Goal: Information Seeking & Learning: Learn about a topic

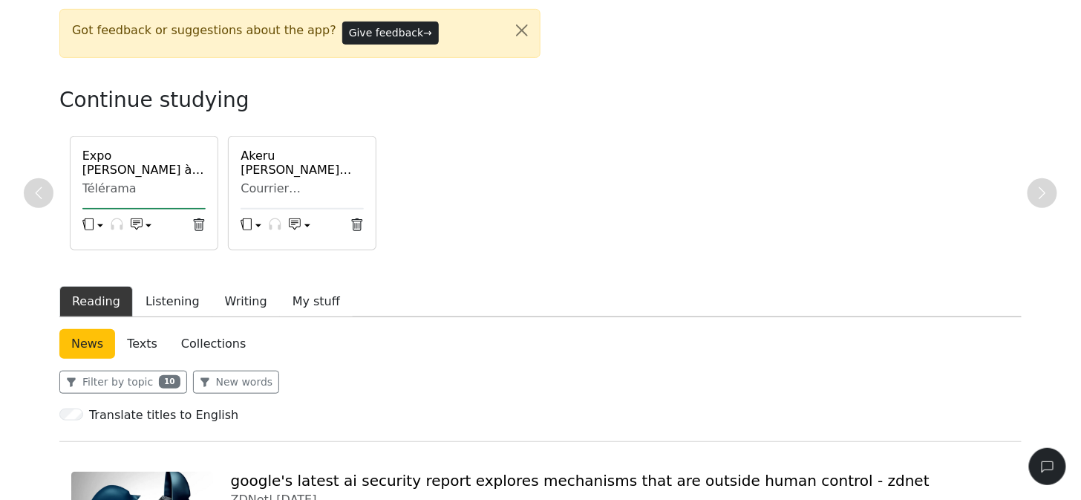
scroll to position [267, 0]
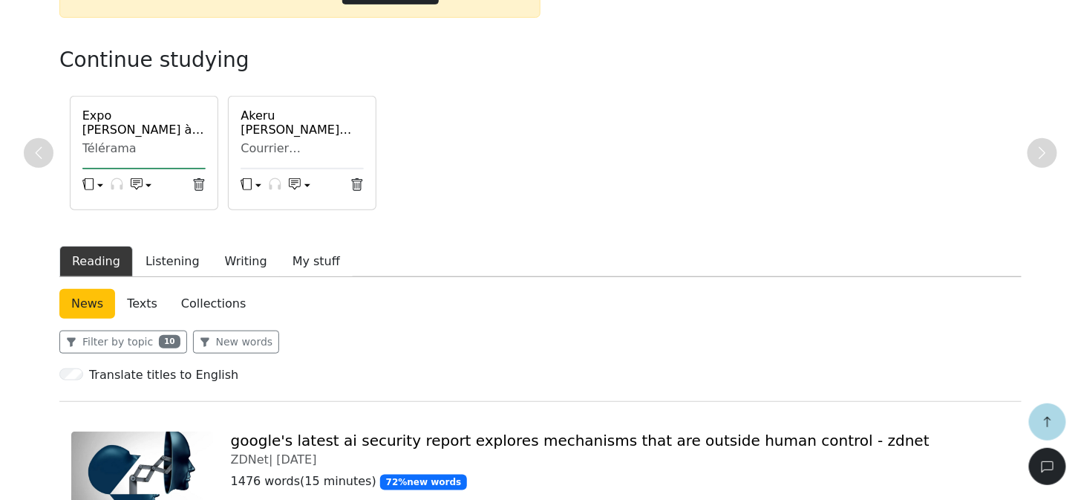
click at [128, 120] on h6 "Expo [PERSON_NAME] à [GEOGRAPHIC_DATA] : qui était cet [DEMOGRAPHIC_DATA] qui f…" at bounding box center [143, 122] width 123 height 28
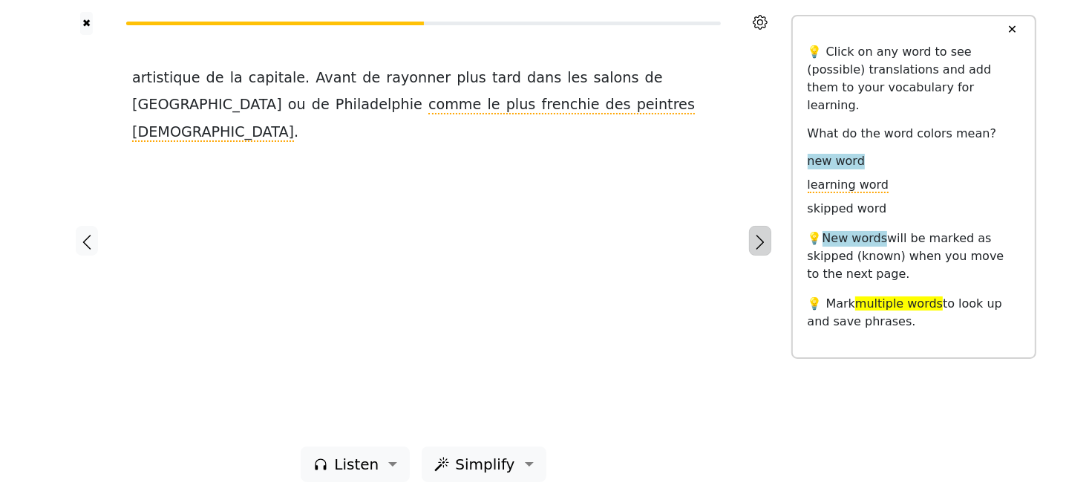
click at [758, 244] on icon "button" at bounding box center [761, 242] width 18 height 18
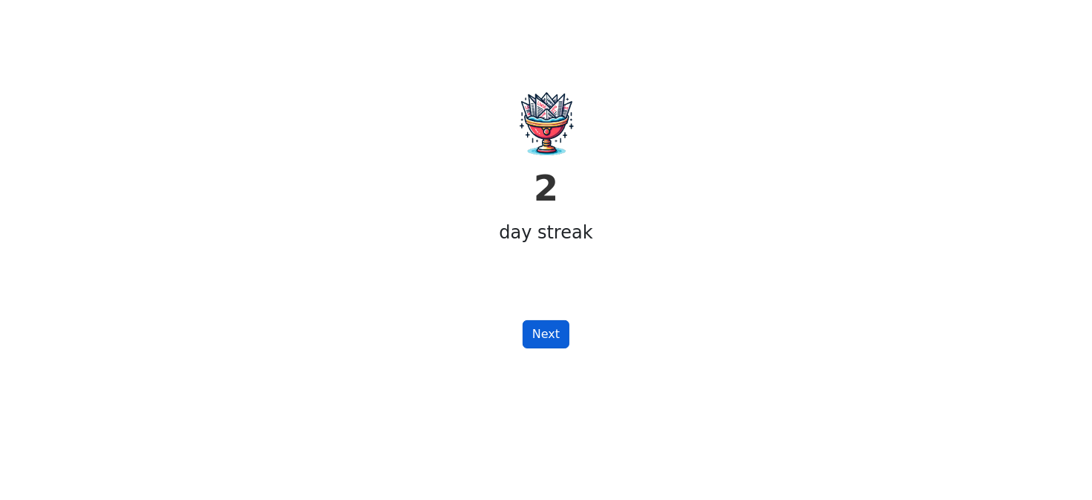
click at [546, 336] on button "Next" at bounding box center [546, 334] width 47 height 28
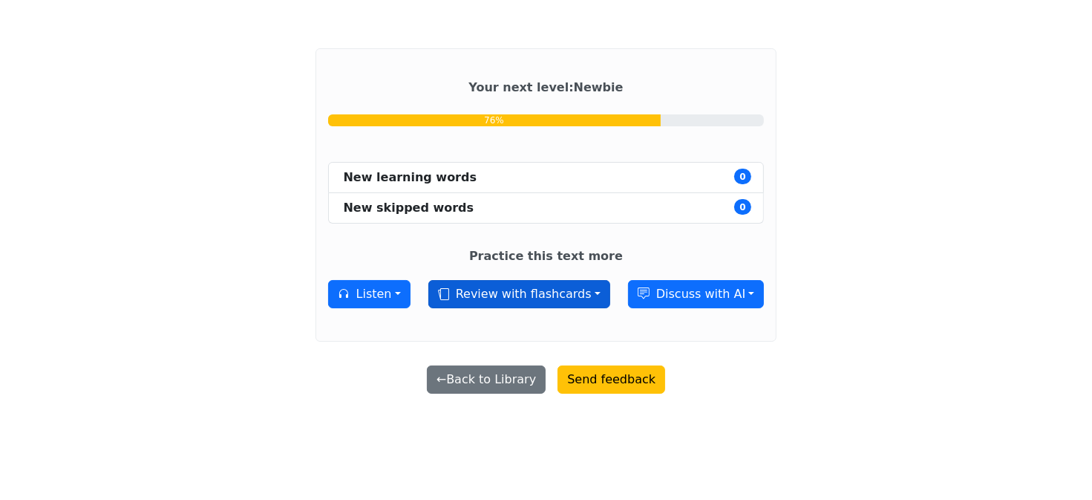
click at [590, 299] on button "Review with flashcards" at bounding box center [520, 294] width 182 height 28
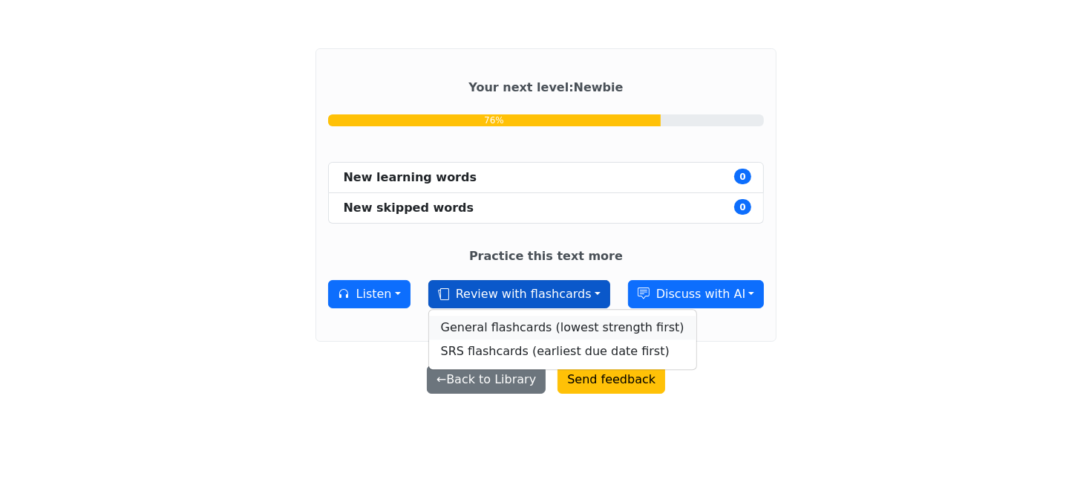
click at [578, 329] on link "General flashcards (lowest strength first)" at bounding box center [562, 328] width 267 height 24
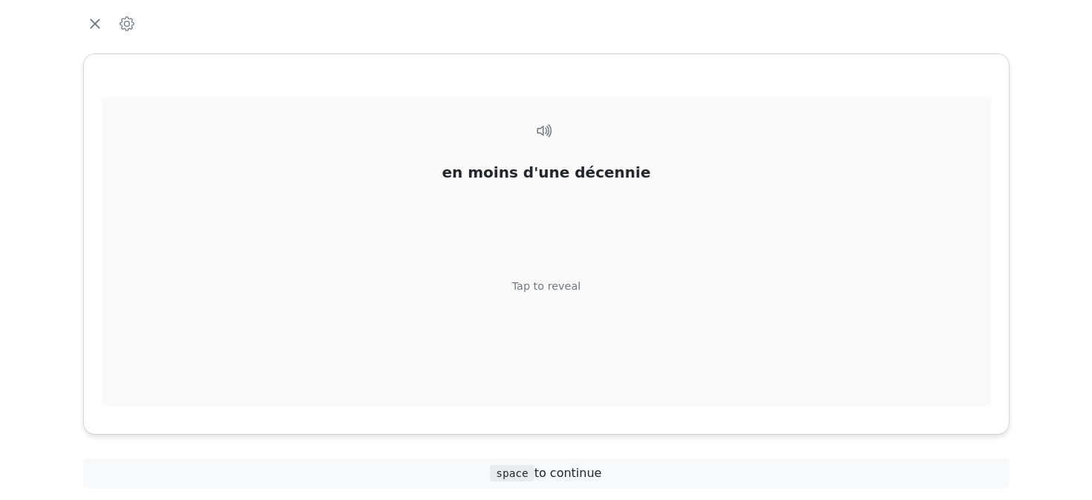
click at [561, 289] on div "Tap to reveal" at bounding box center [546, 286] width 69 height 16
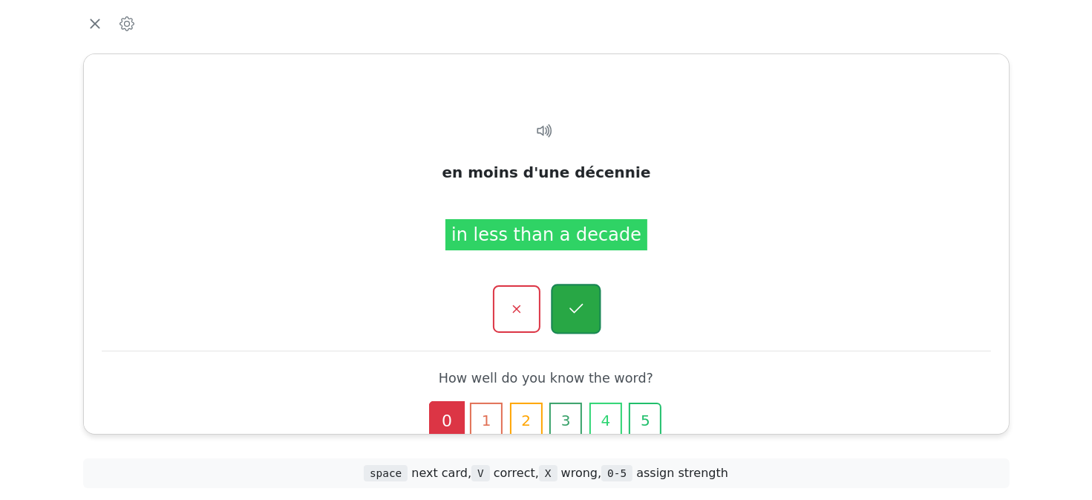
click at [577, 309] on icon "button" at bounding box center [576, 308] width 19 height 19
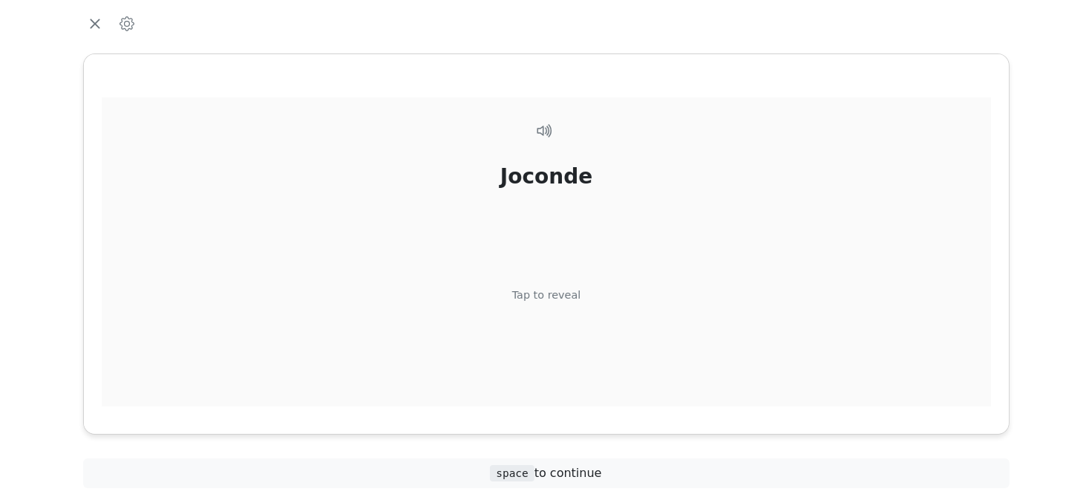
click at [569, 294] on div "Tap to reveal" at bounding box center [546, 295] width 69 height 16
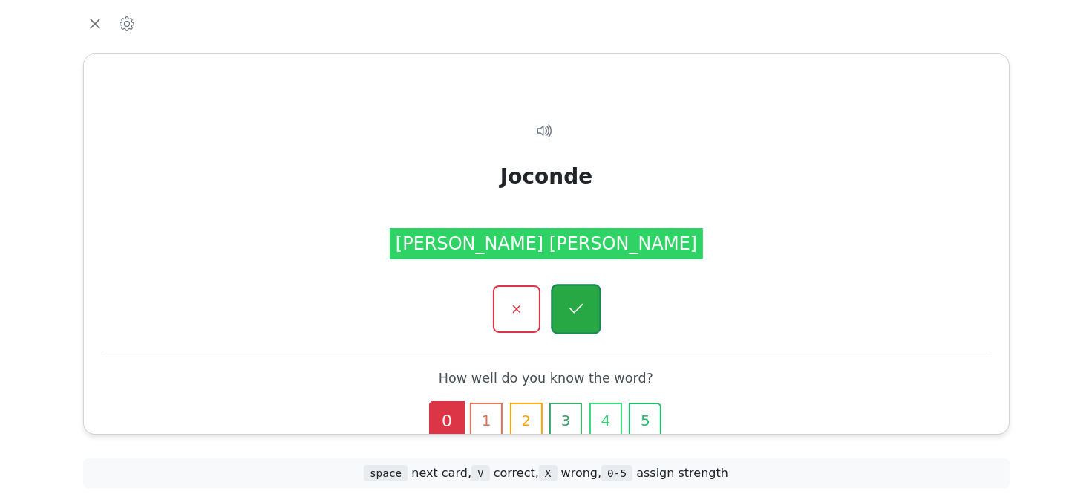
click at [576, 304] on icon "button" at bounding box center [576, 308] width 19 height 19
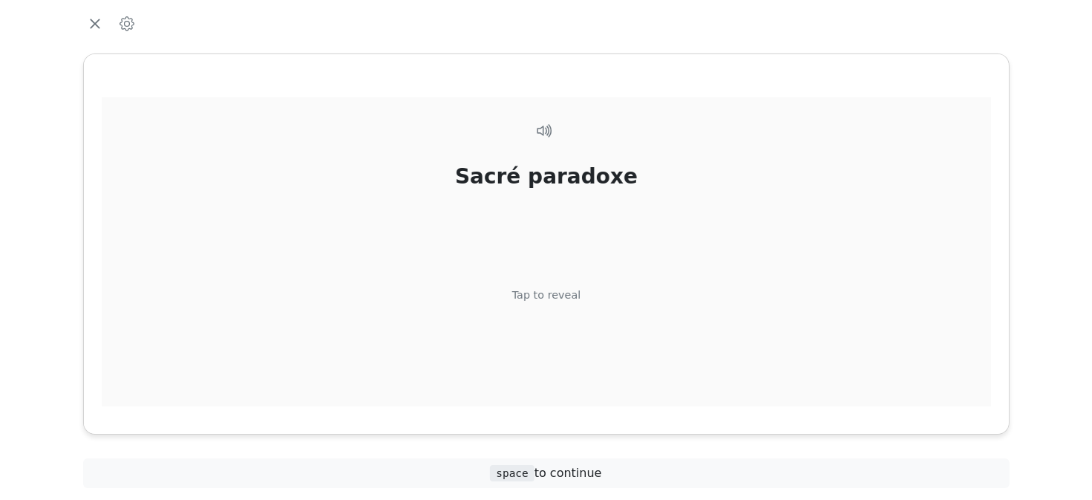
click at [568, 293] on div "Tap to reveal" at bounding box center [546, 295] width 69 height 16
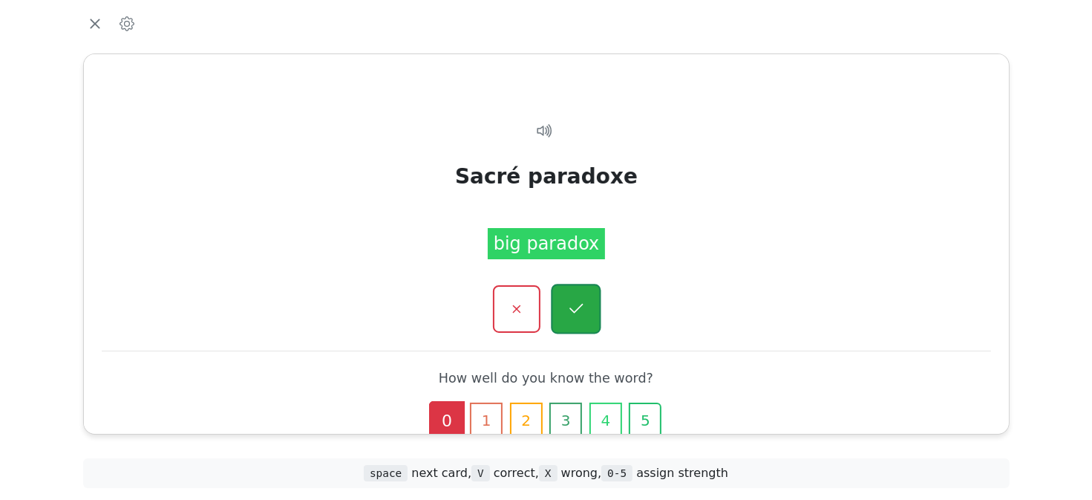
click at [571, 302] on icon "button" at bounding box center [576, 308] width 19 height 19
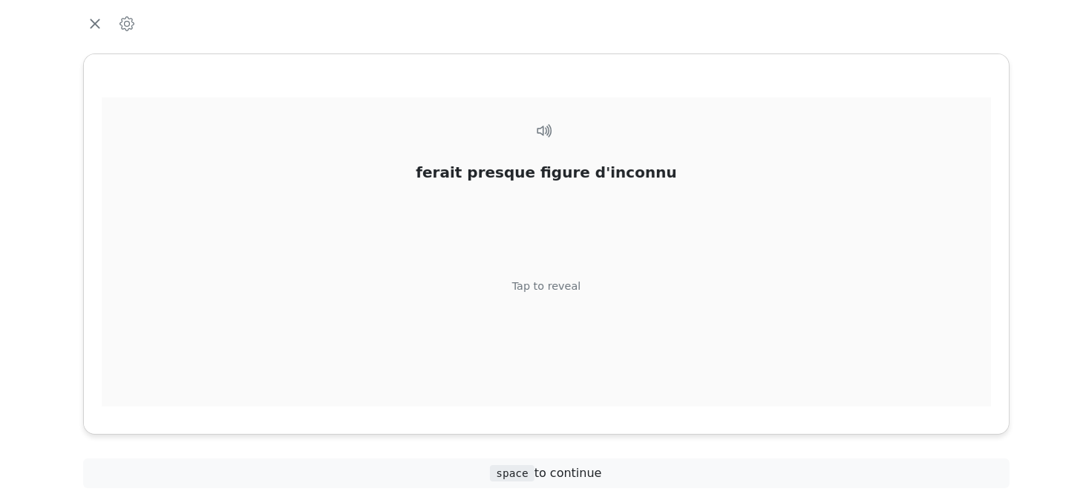
click at [566, 284] on div "Tap to reveal" at bounding box center [546, 286] width 69 height 16
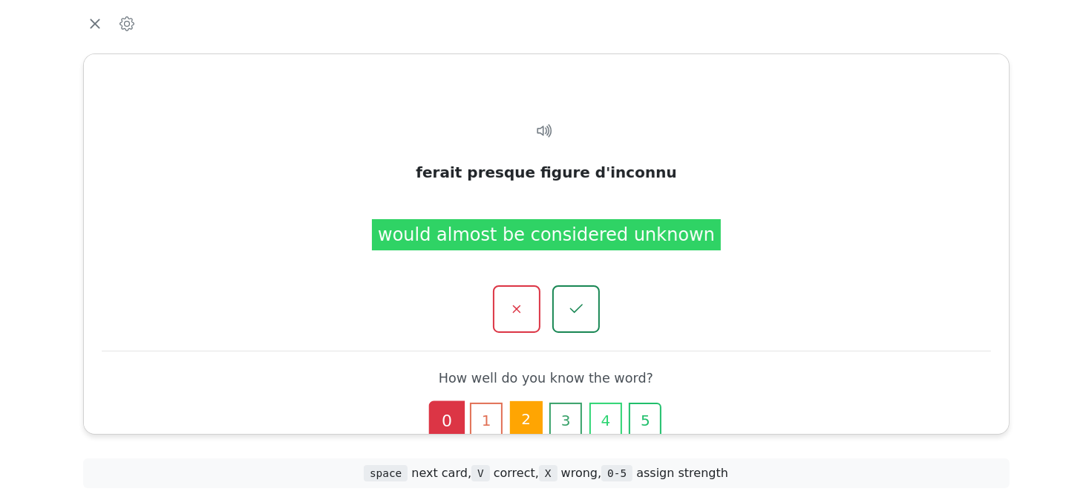
click at [528, 413] on button "2" at bounding box center [526, 419] width 33 height 36
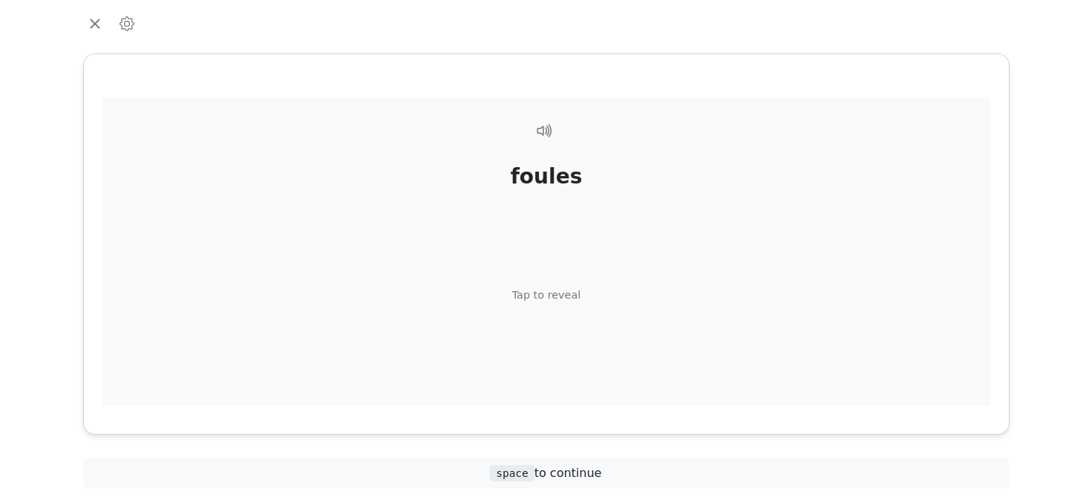
click at [558, 304] on div "foules Tap to reveal" at bounding box center [547, 272] width 890 height 350
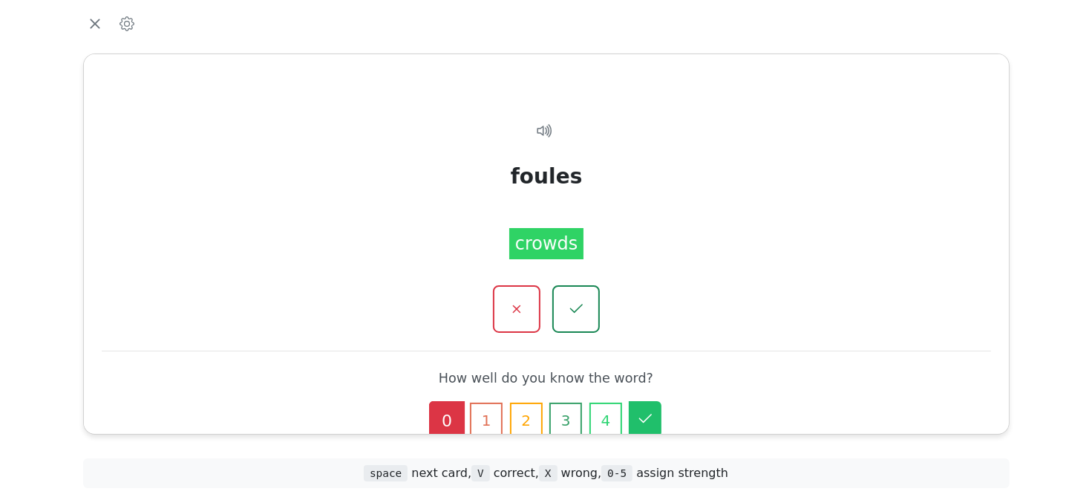
click at [641, 417] on icon "button" at bounding box center [645, 418] width 13 height 9
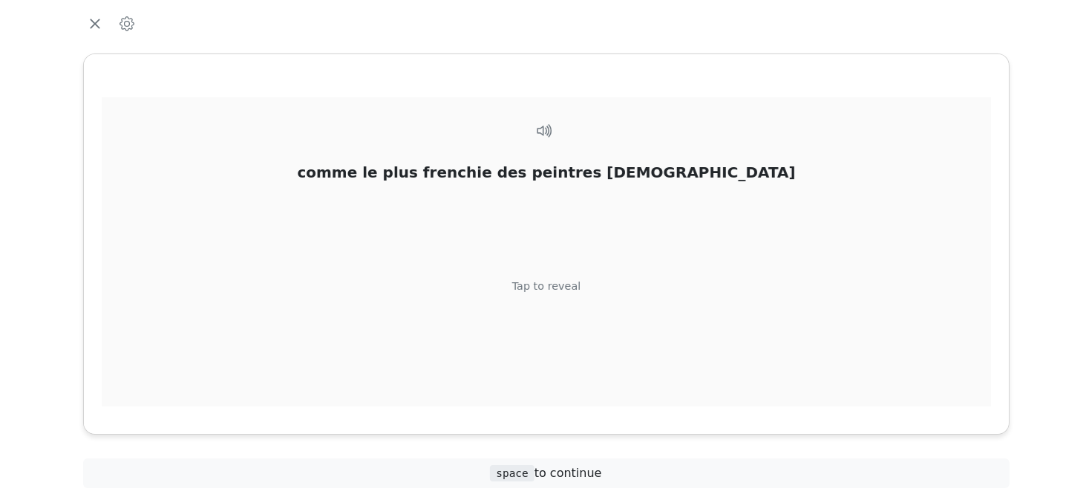
click at [556, 293] on div "Tap to reveal" at bounding box center [546, 286] width 69 height 16
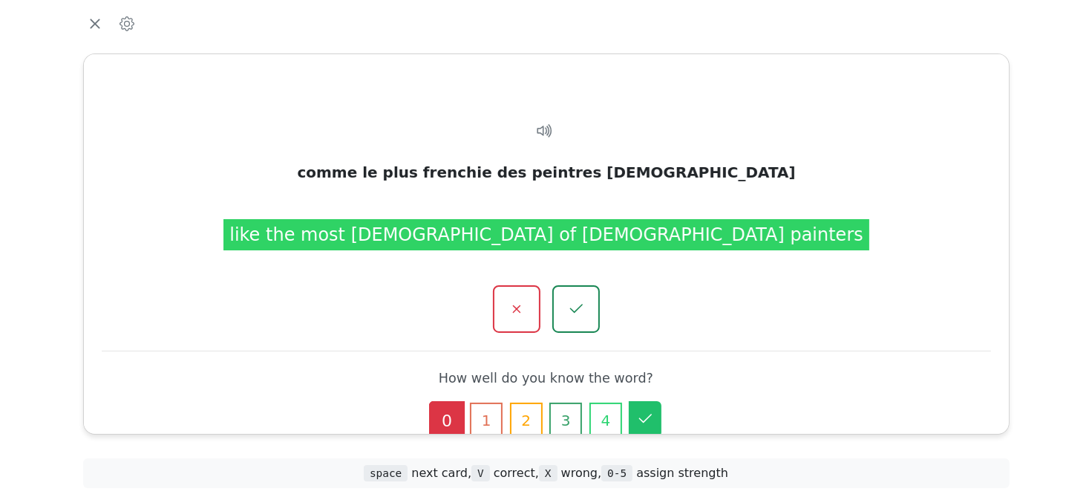
click at [648, 426] on icon "button" at bounding box center [645, 419] width 18 height 18
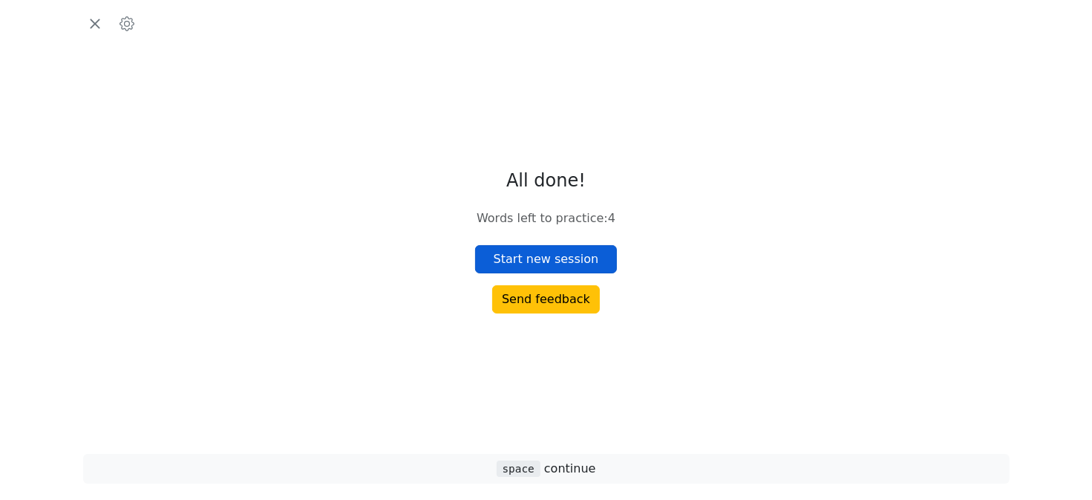
click at [555, 258] on button "Start new session" at bounding box center [546, 259] width 143 height 28
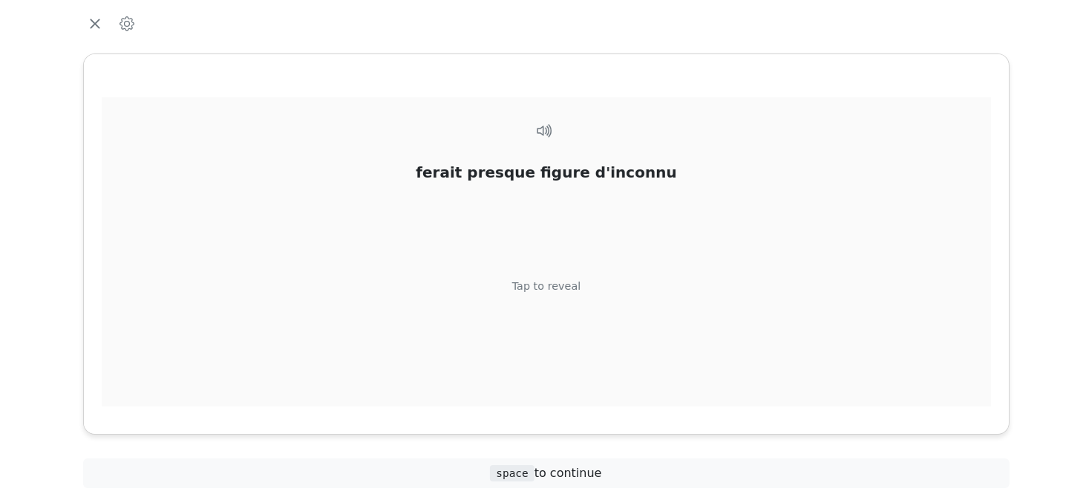
click at [556, 284] on div "Tap to reveal" at bounding box center [546, 286] width 69 height 16
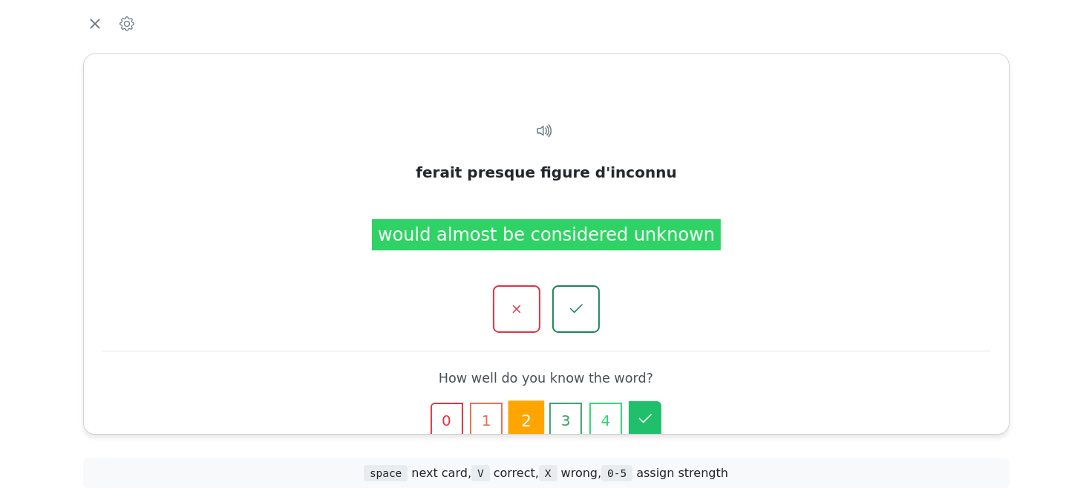
click at [646, 419] on icon "button" at bounding box center [645, 419] width 18 height 18
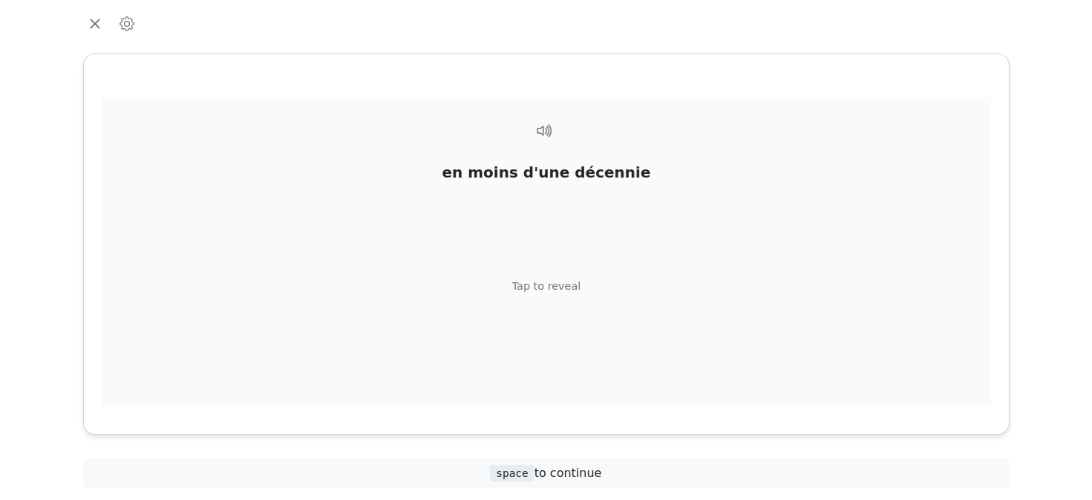
click at [551, 294] on div "en moins d'une décennie Tap to reveal" at bounding box center [547, 272] width 890 height 350
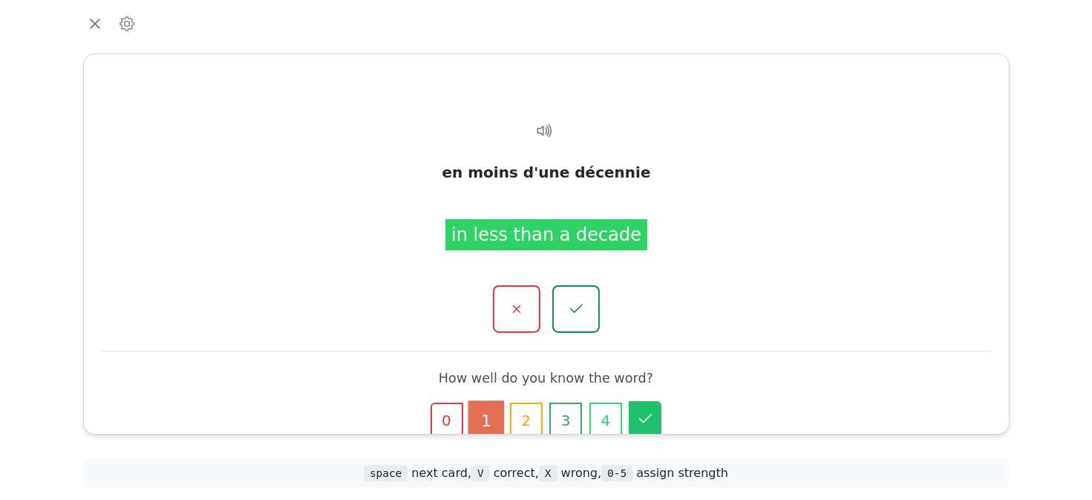
click at [645, 420] on icon "button" at bounding box center [645, 419] width 18 height 18
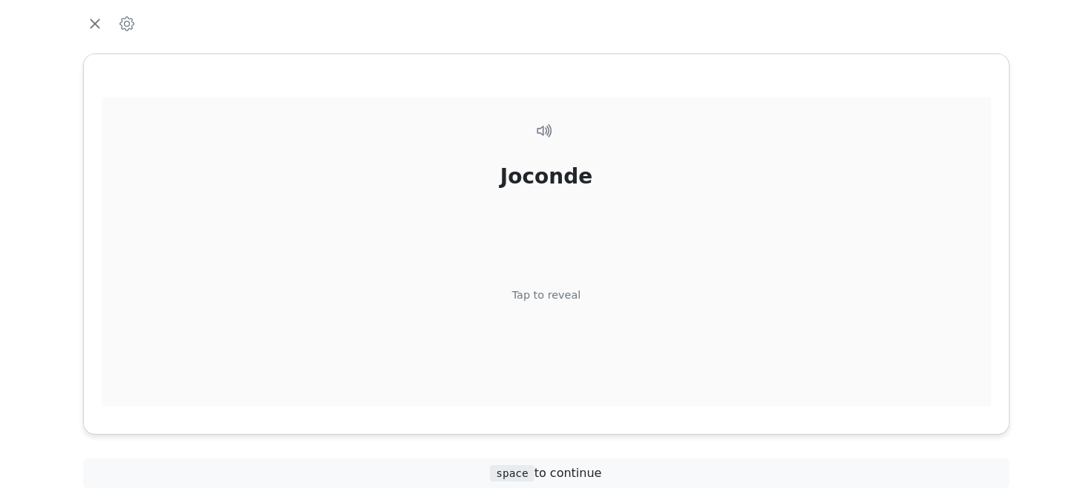
click at [558, 299] on div "Tap to reveal" at bounding box center [546, 295] width 69 height 16
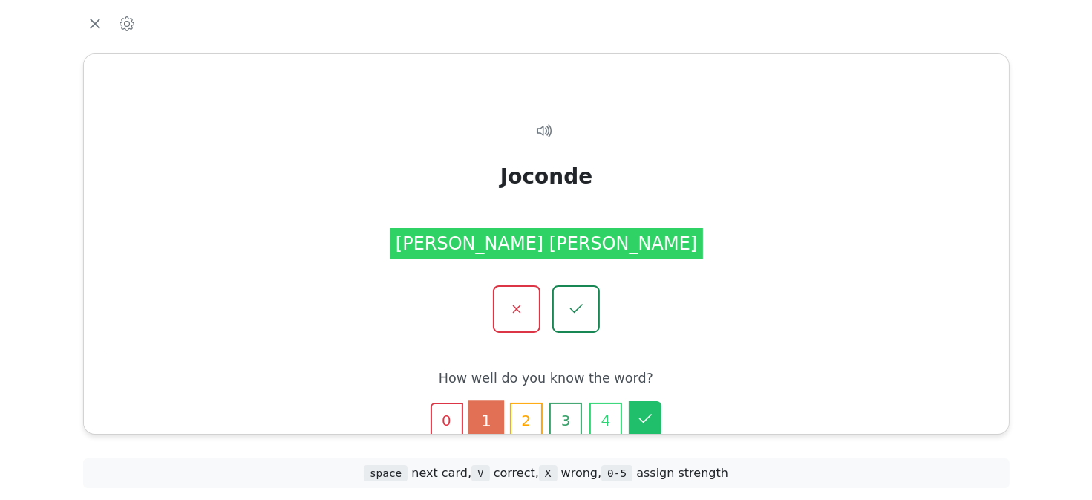
click at [634, 419] on button "5" at bounding box center [645, 419] width 33 height 36
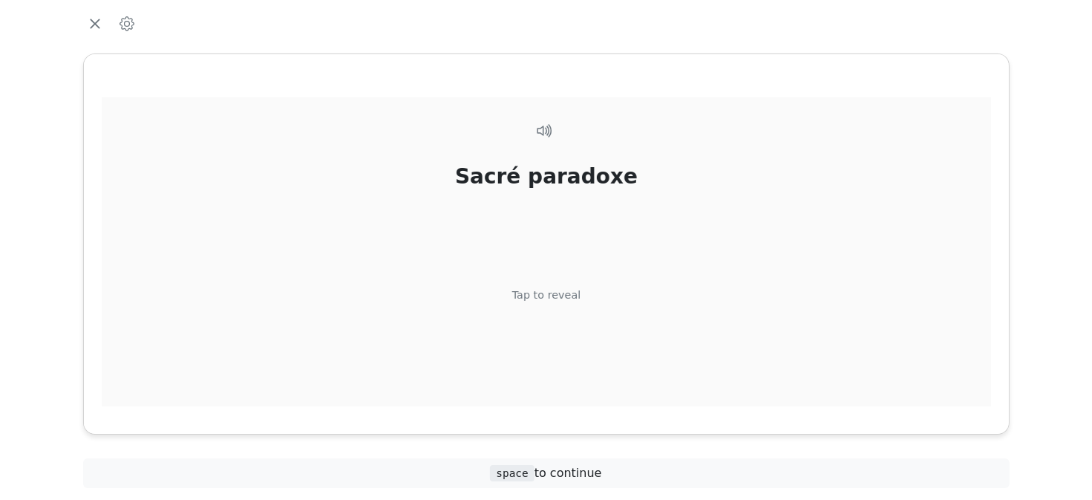
click at [550, 286] on div "Sacré paradoxe Tap to reveal" at bounding box center [547, 272] width 890 height 350
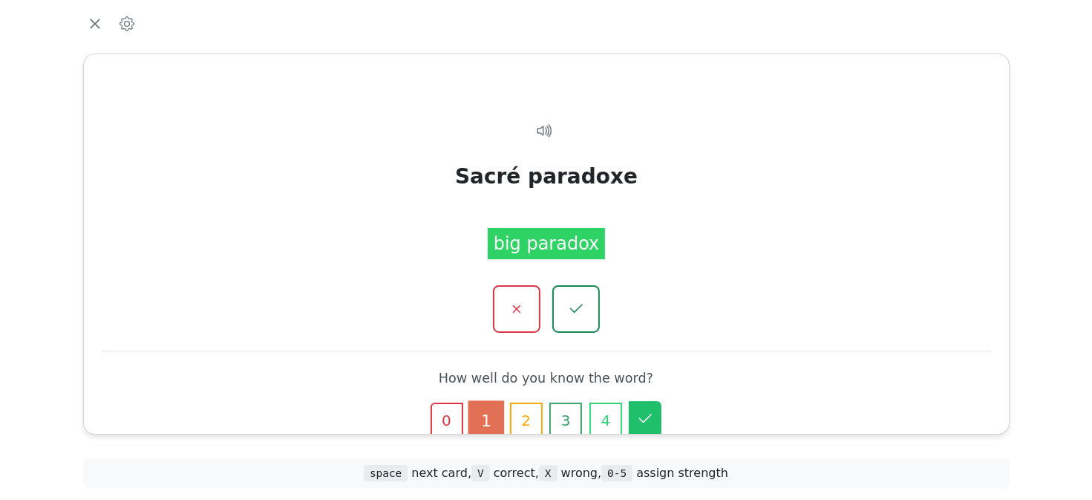
click at [651, 417] on icon "button" at bounding box center [645, 419] width 18 height 18
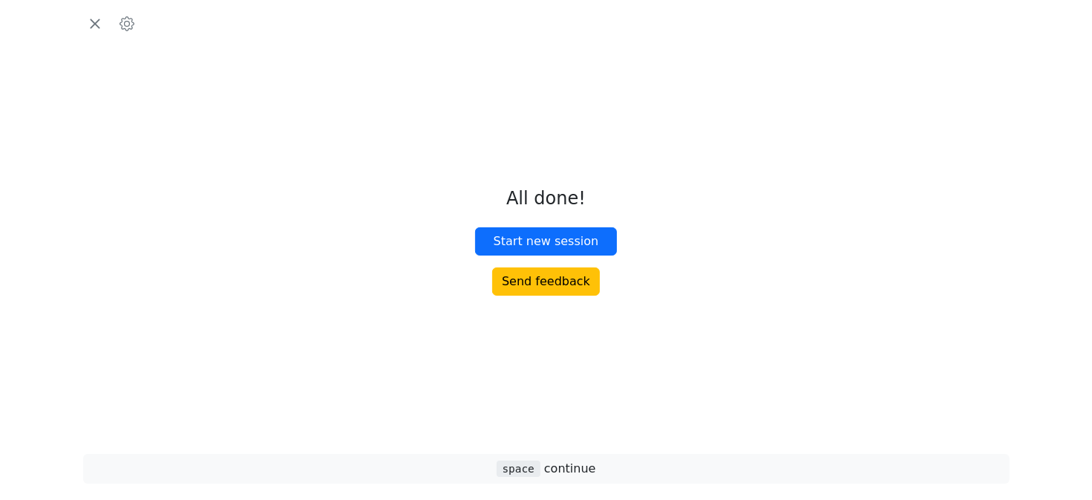
click at [578, 479] on div at bounding box center [546, 488] width 1063 height 24
click at [576, 469] on span "space continue" at bounding box center [547, 468] width 100 height 14
click at [509, 464] on span "space" at bounding box center [519, 468] width 44 height 16
click at [524, 278] on button "Send feedback" at bounding box center [546, 281] width 108 height 28
click at [91, 19] on icon "button" at bounding box center [95, 24] width 10 height 10
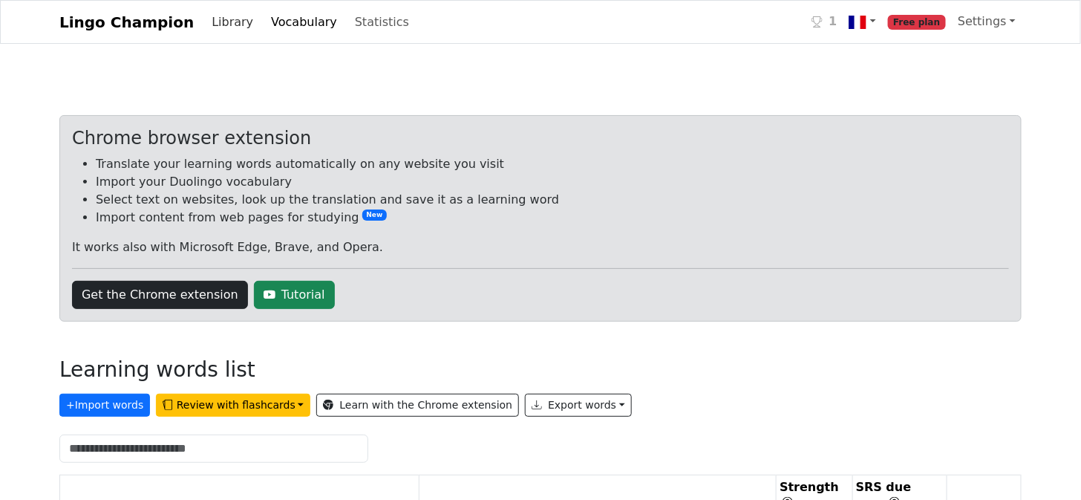
click at [209, 20] on link "Library" at bounding box center [232, 22] width 53 height 30
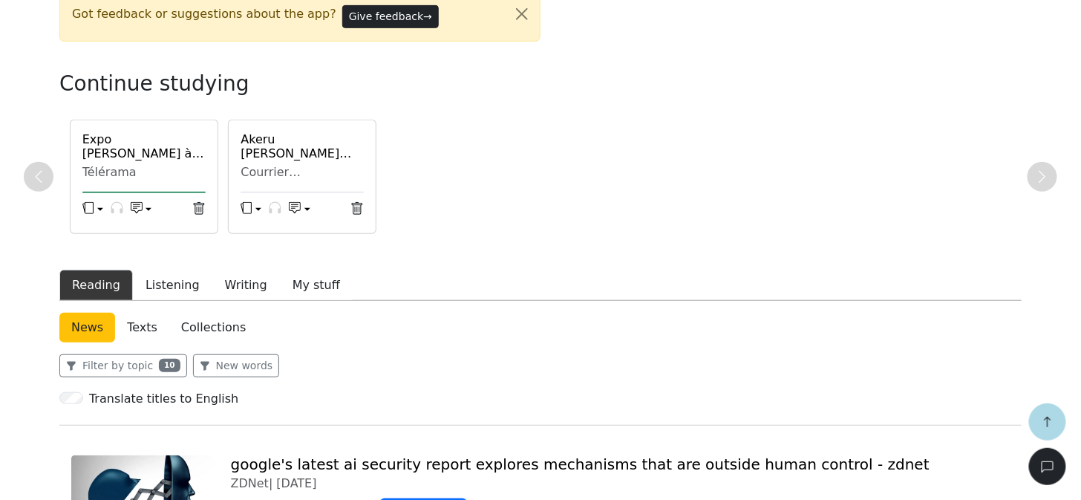
scroll to position [356, 0]
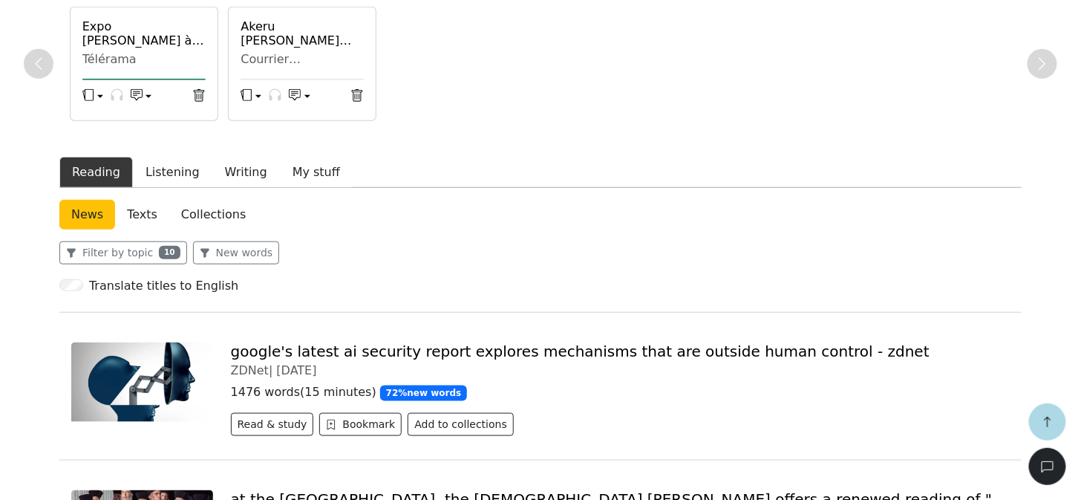
click at [132, 42] on h6 "Expo [PERSON_NAME] à [GEOGRAPHIC_DATA] : qui était cet [DEMOGRAPHIC_DATA] qui f…" at bounding box center [143, 33] width 123 height 28
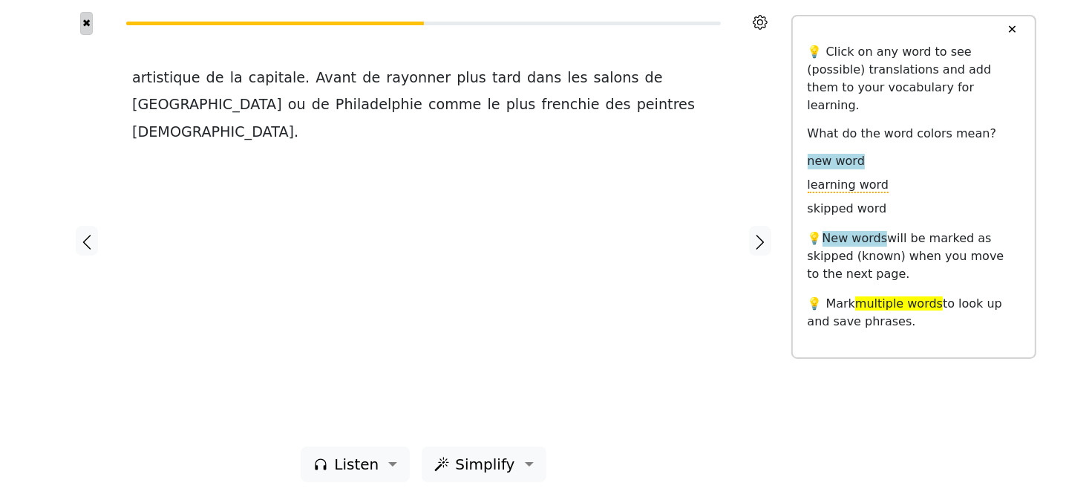
click at [91, 24] on button "✖" at bounding box center [86, 23] width 13 height 23
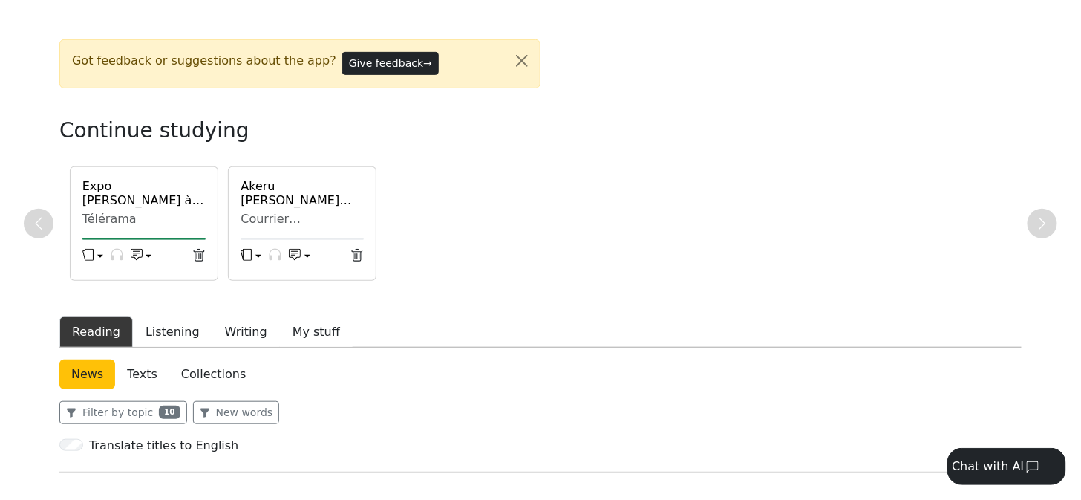
scroll to position [267, 0]
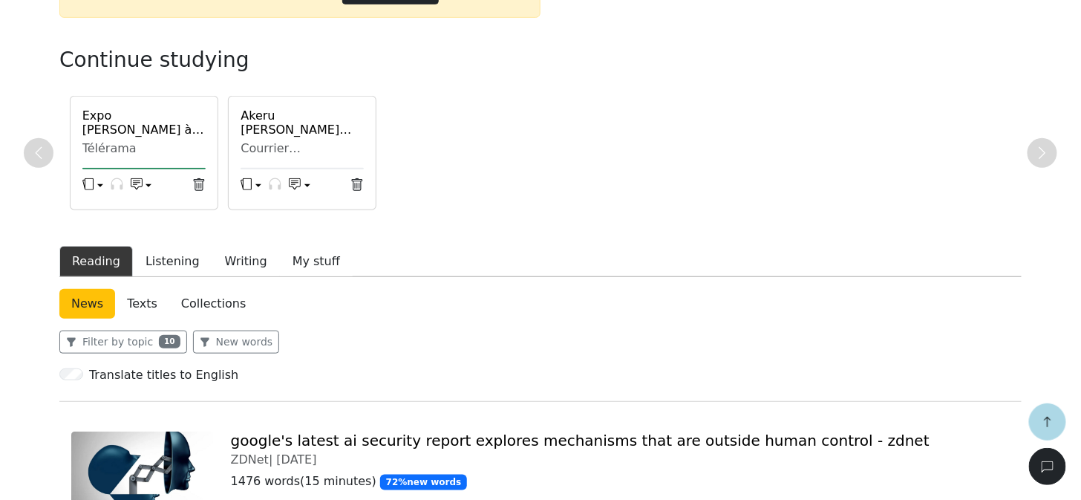
click at [295, 123] on h6 "Akeru [PERSON_NAME] [PERSON_NAME], la mangaka qui dessine les maisons coloniale…" at bounding box center [302, 122] width 123 height 28
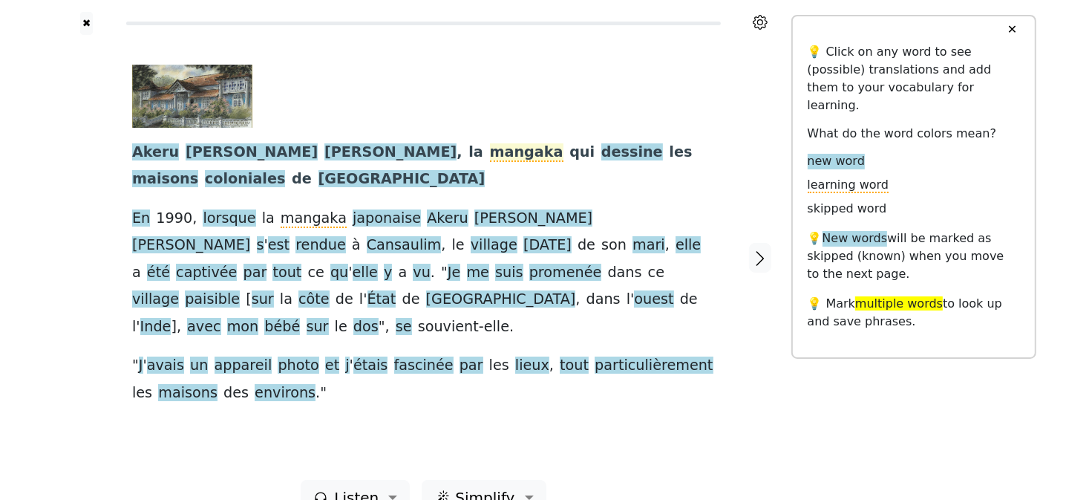
click at [490, 151] on span "mangaka" at bounding box center [527, 152] width 74 height 19
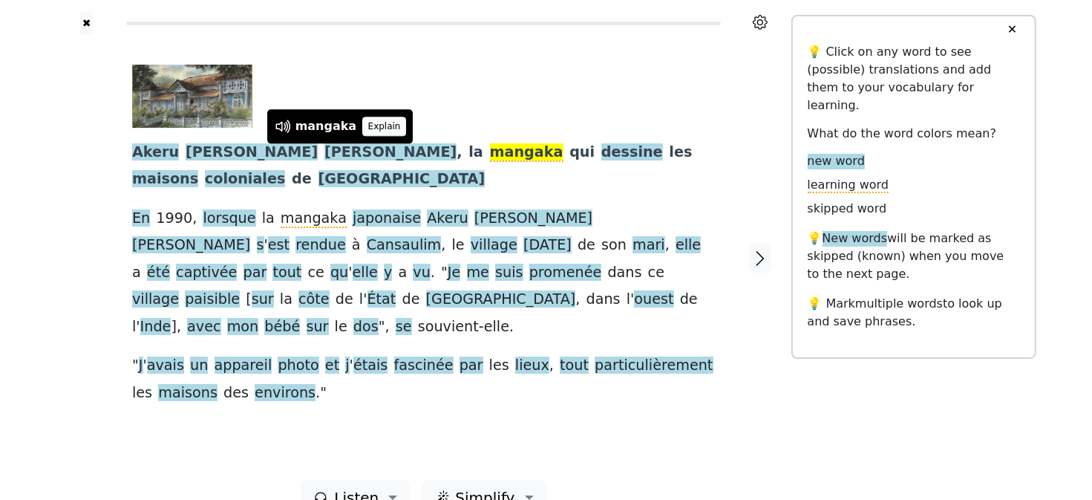
click at [374, 126] on button "Explain" at bounding box center [384, 126] width 44 height 19
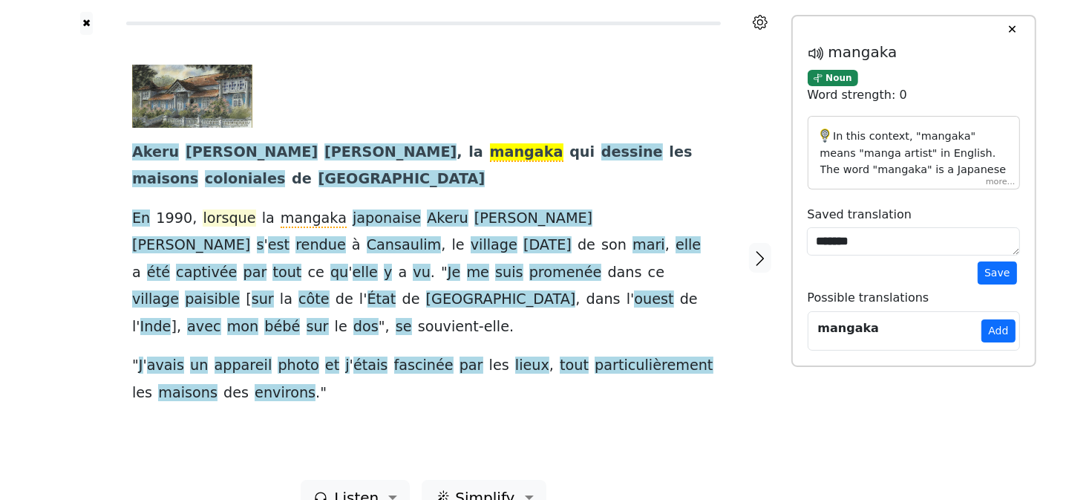
click at [238, 209] on span "lorsque" at bounding box center [229, 218] width 53 height 19
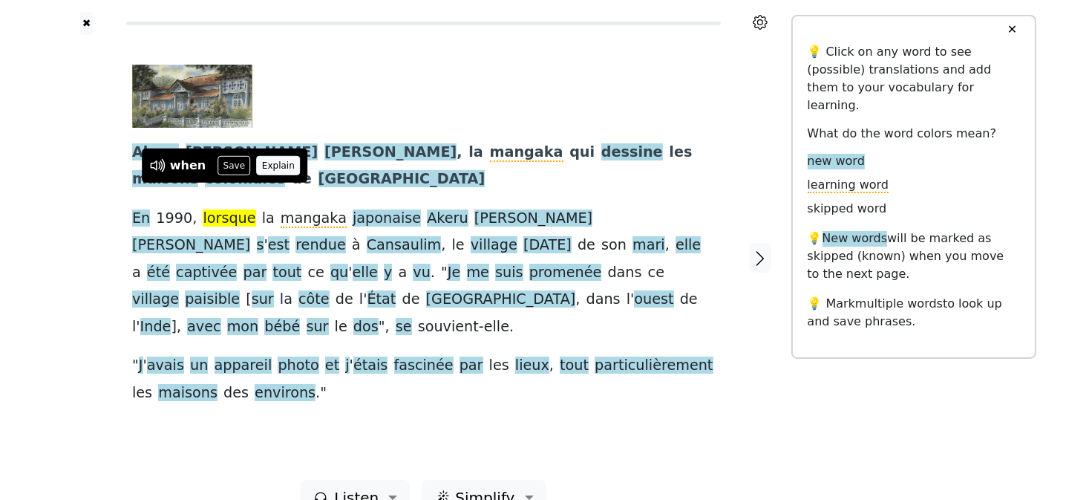
click at [266, 161] on button "Explain" at bounding box center [278, 165] width 44 height 19
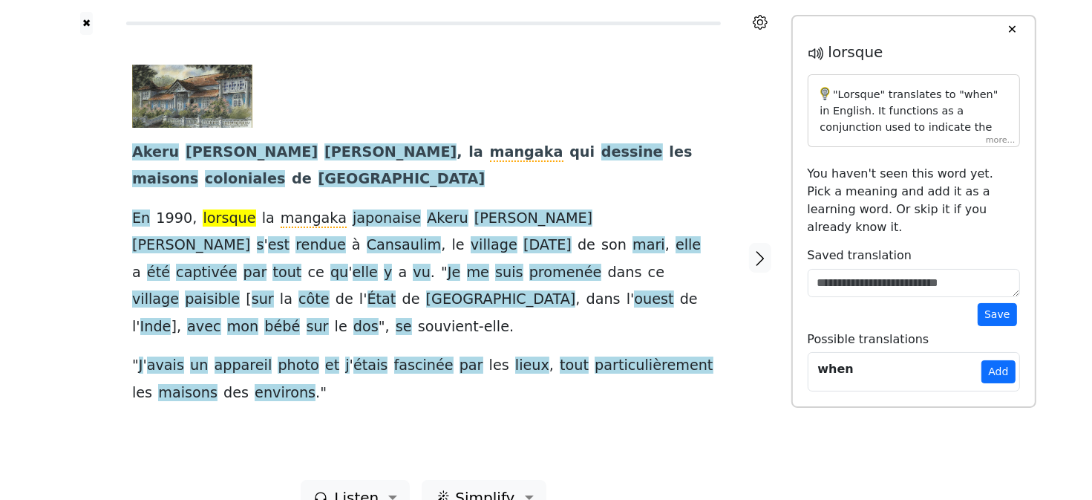
click at [997, 136] on div ""Lorsque" translates to "when" in English. It functions as a conjunction used t…" at bounding box center [914, 111] width 212 height 74
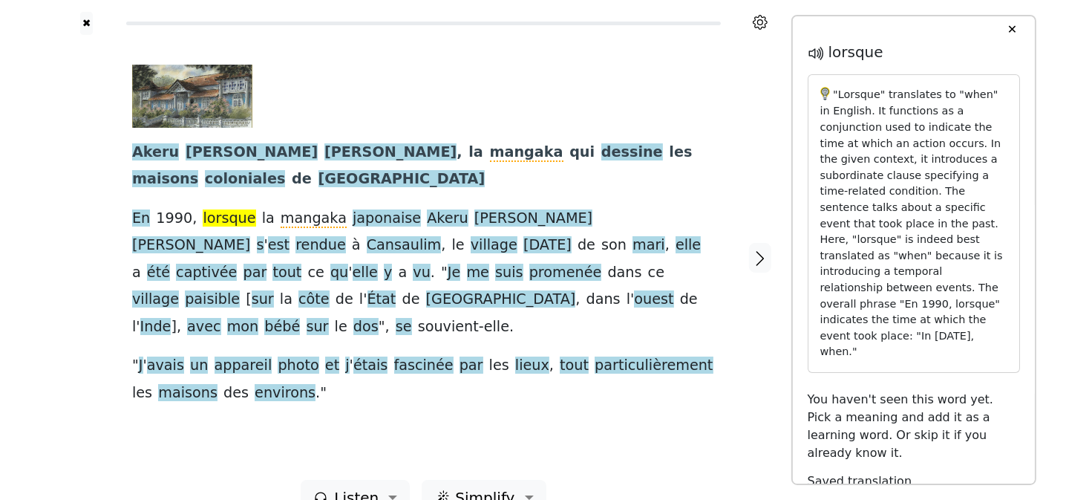
scroll to position [96, 0]
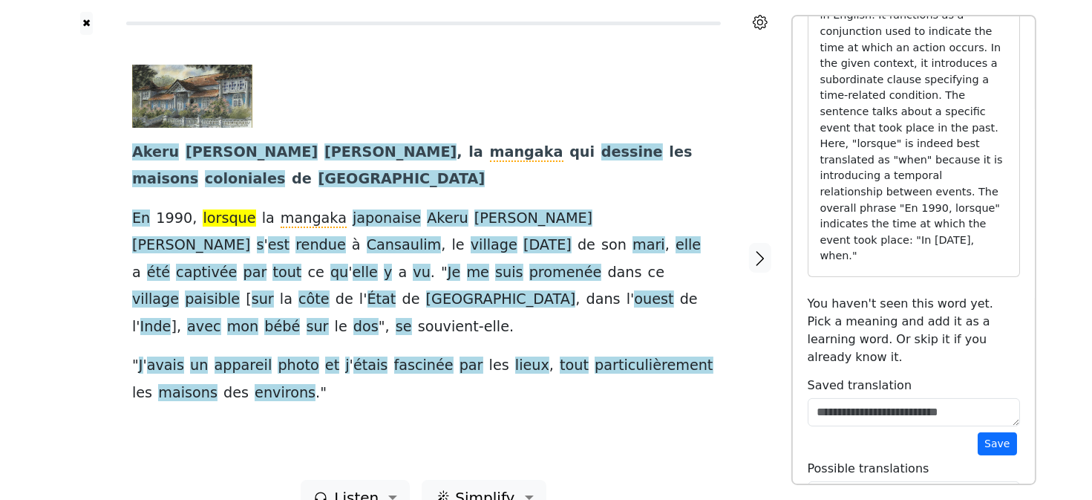
click at [1001, 489] on button "Add" at bounding box center [998, 500] width 33 height 23
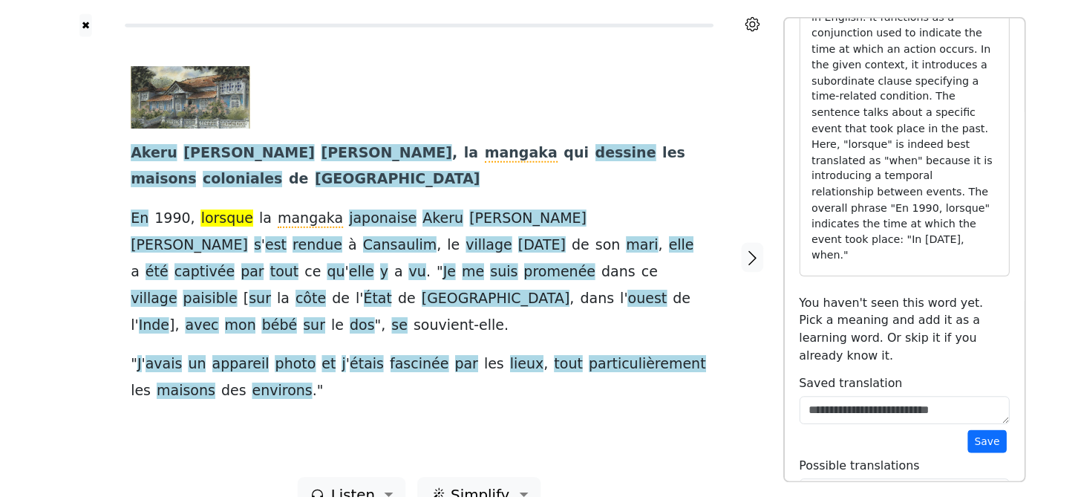
scroll to position [0, 0]
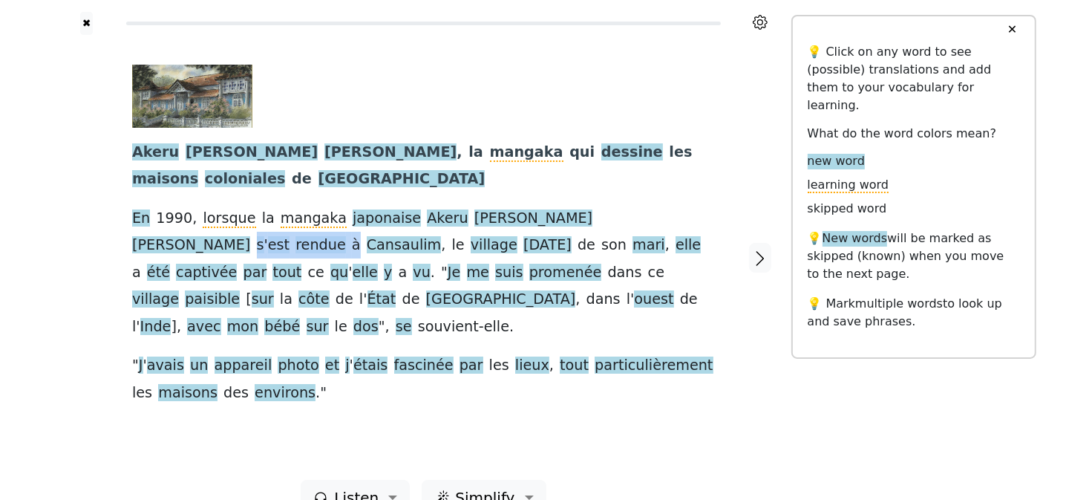
drag, startPoint x: 535, startPoint y: 194, endPoint x: 628, endPoint y: 188, distance: 93.0
click at [628, 188] on div "Akeru [PERSON_NAME] [PERSON_NAME] , la mangaka qui dessine les maisons colonial…" at bounding box center [423, 236] width 583 height 342
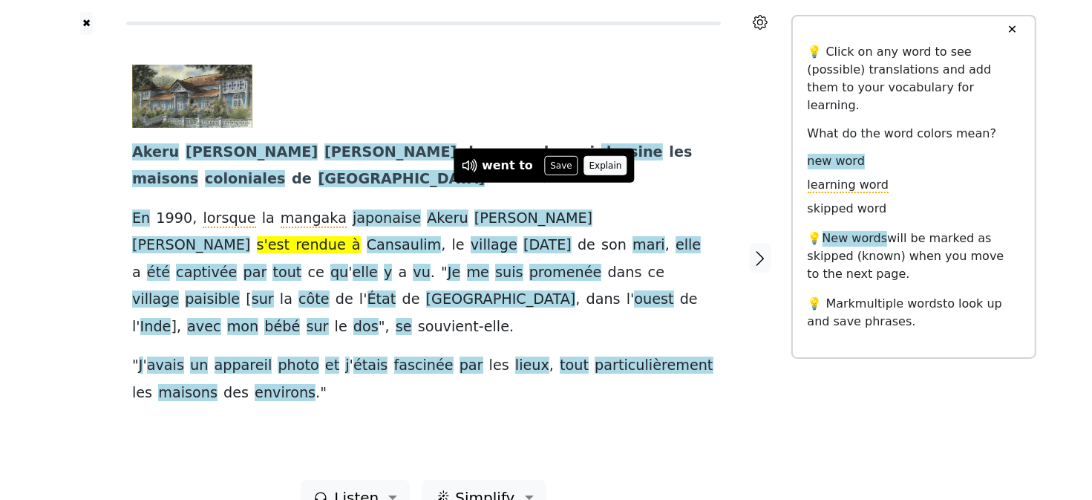
click at [590, 157] on button "Explain" at bounding box center [606, 165] width 44 height 19
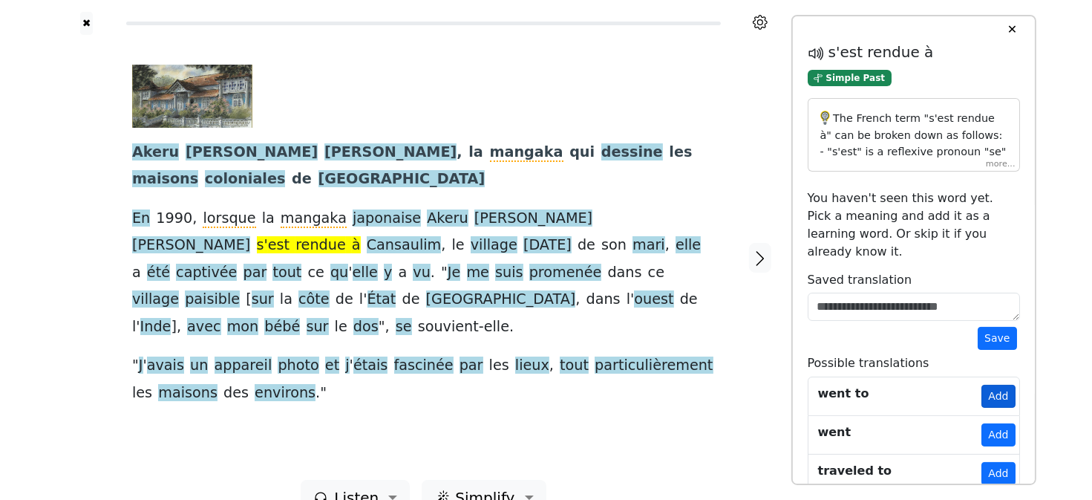
click at [991, 385] on button "Add" at bounding box center [998, 396] width 33 height 23
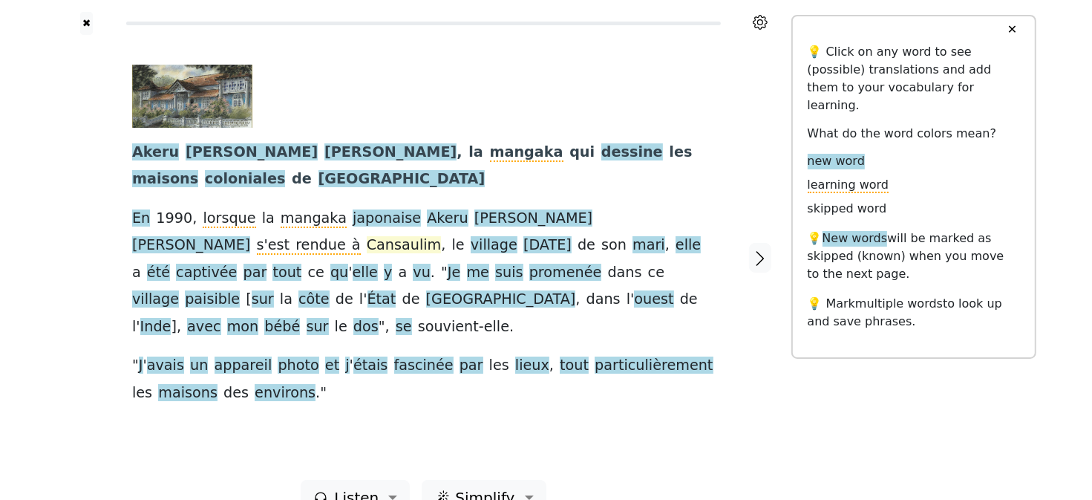
click at [442, 236] on span "Cansaulim" at bounding box center [404, 245] width 75 height 19
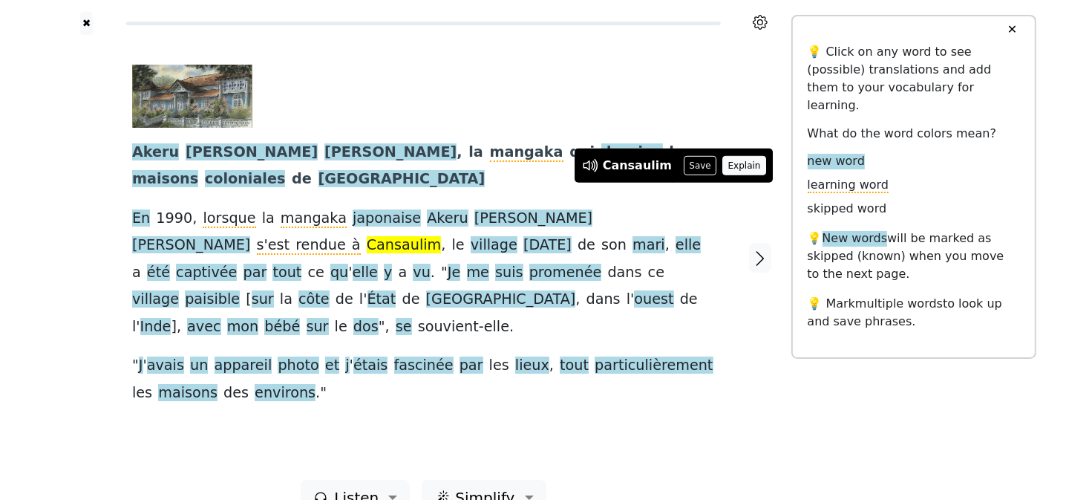
click at [725, 160] on button "Explain" at bounding box center [745, 165] width 44 height 19
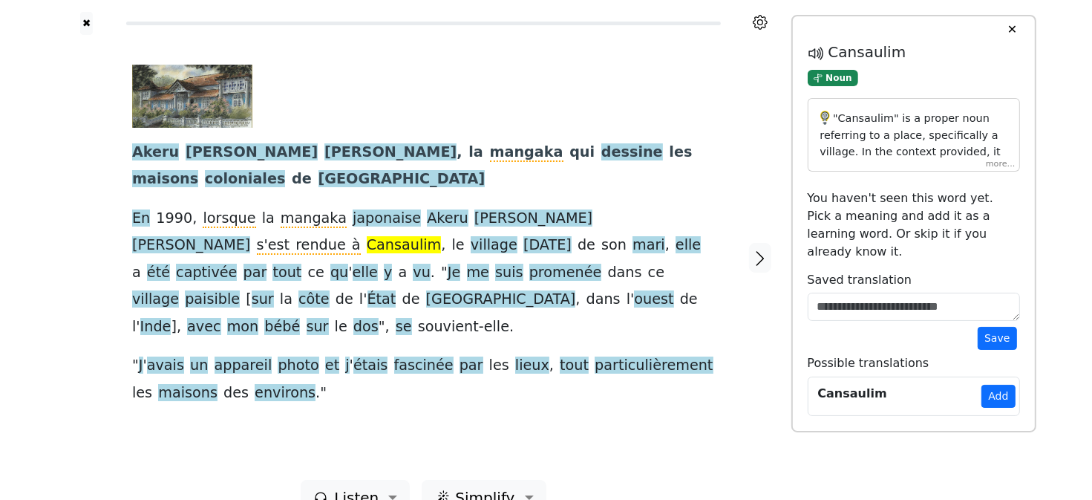
click at [1006, 165] on div ""Cansaulim" is a proper noun referring to a place, specifically a village. In t…" at bounding box center [914, 135] width 212 height 74
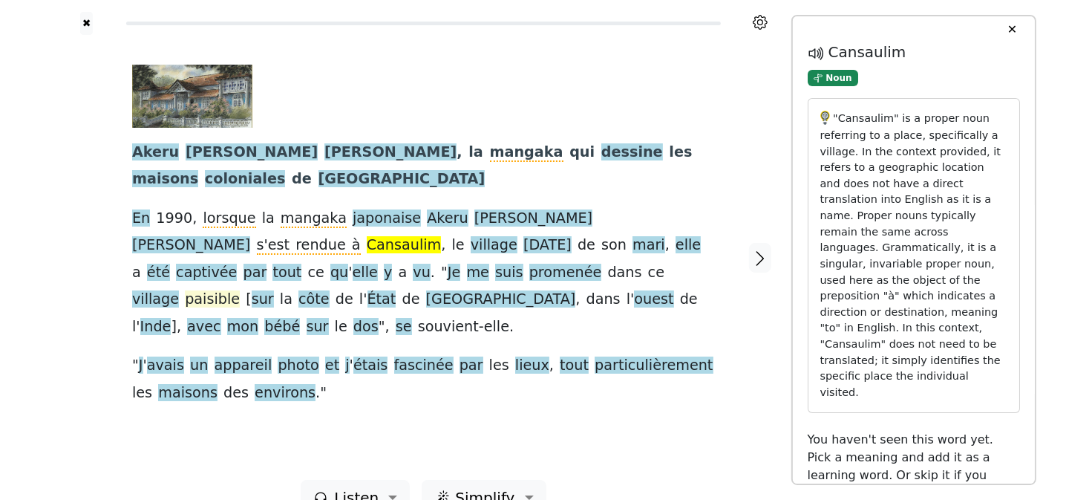
click at [240, 290] on span "paisible" at bounding box center [212, 299] width 55 height 19
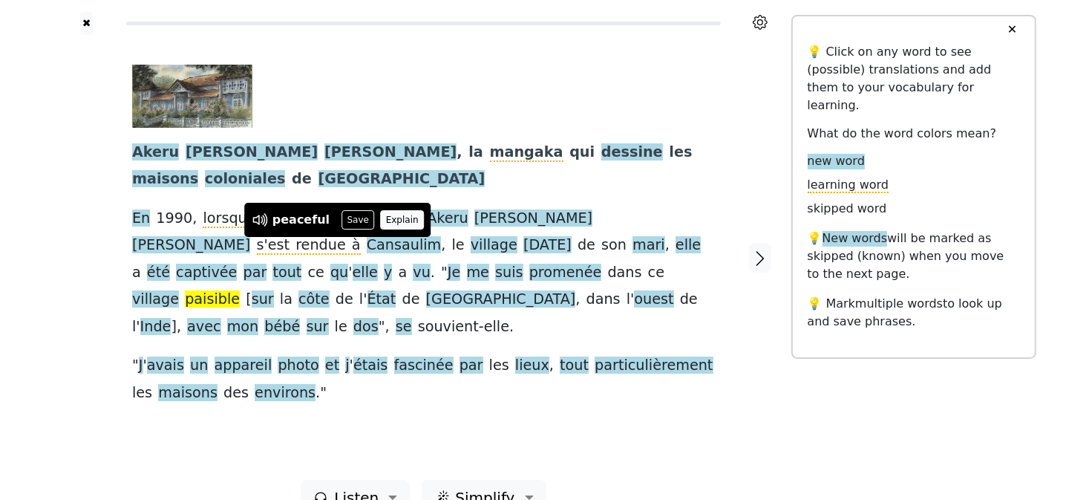
click at [391, 221] on button "Explain" at bounding box center [402, 219] width 44 height 19
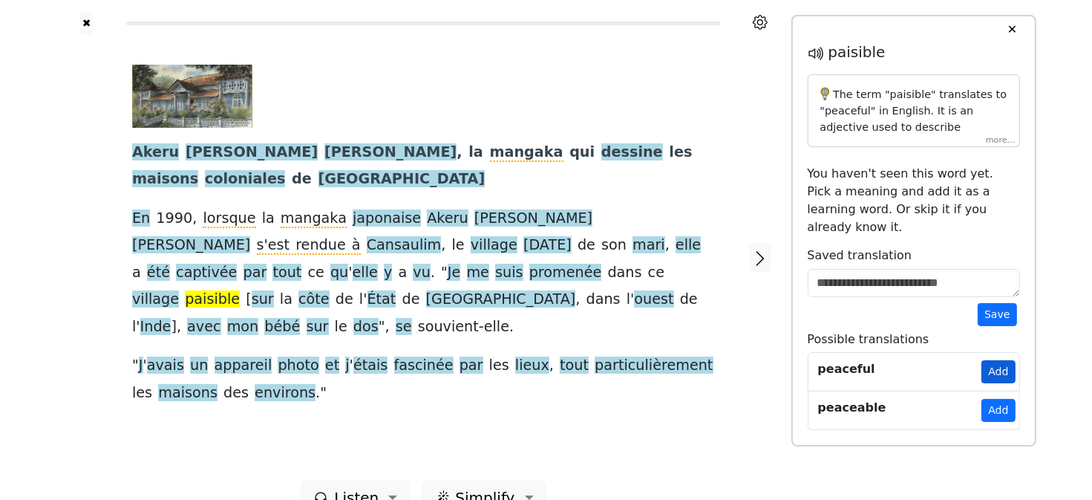
click at [996, 360] on button "Add" at bounding box center [998, 371] width 33 height 23
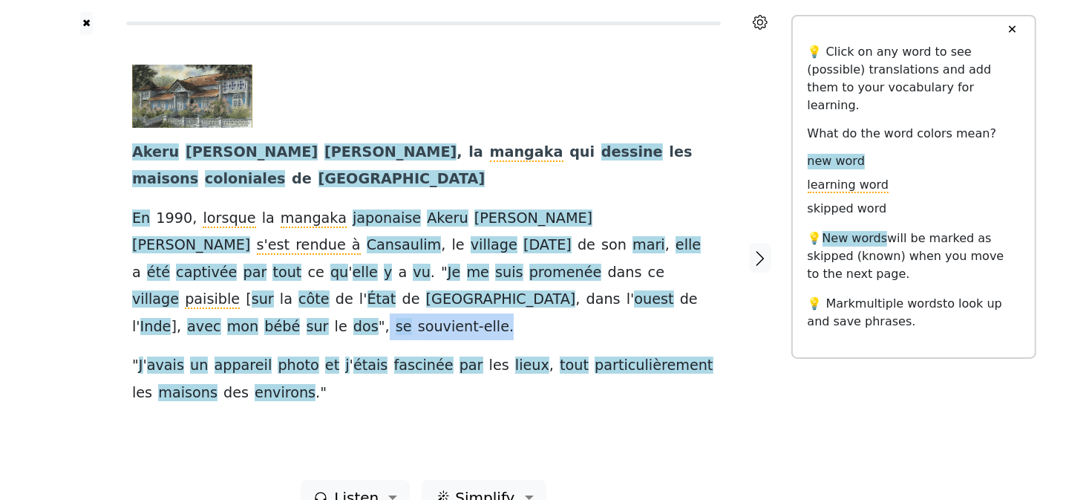
drag, startPoint x: 313, startPoint y: 278, endPoint x: 423, endPoint y: 269, distance: 110.3
click at [423, 269] on div "Akeru [PERSON_NAME] [PERSON_NAME] , la mangaka qui dessine les maisons colonial…" at bounding box center [423, 236] width 583 height 342
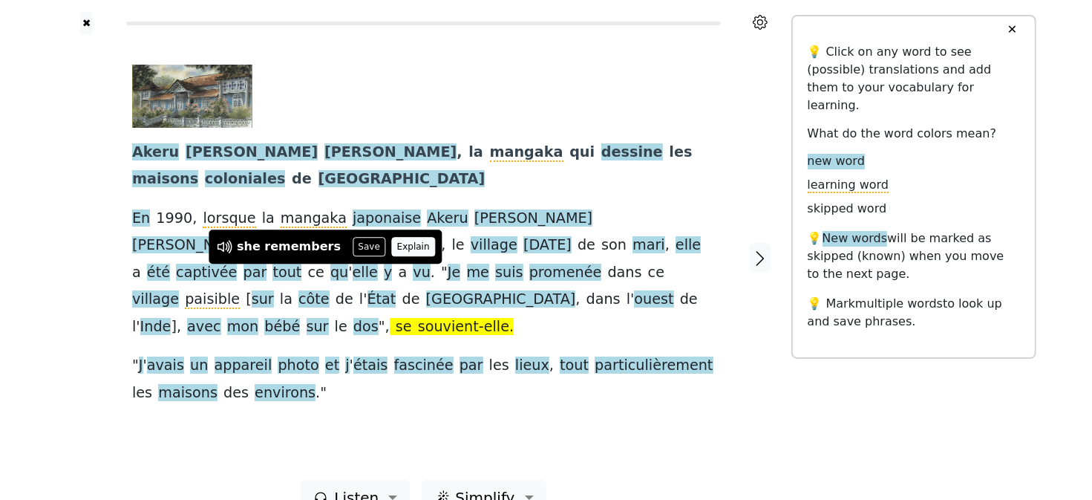
click at [392, 250] on button "Explain" at bounding box center [413, 246] width 44 height 19
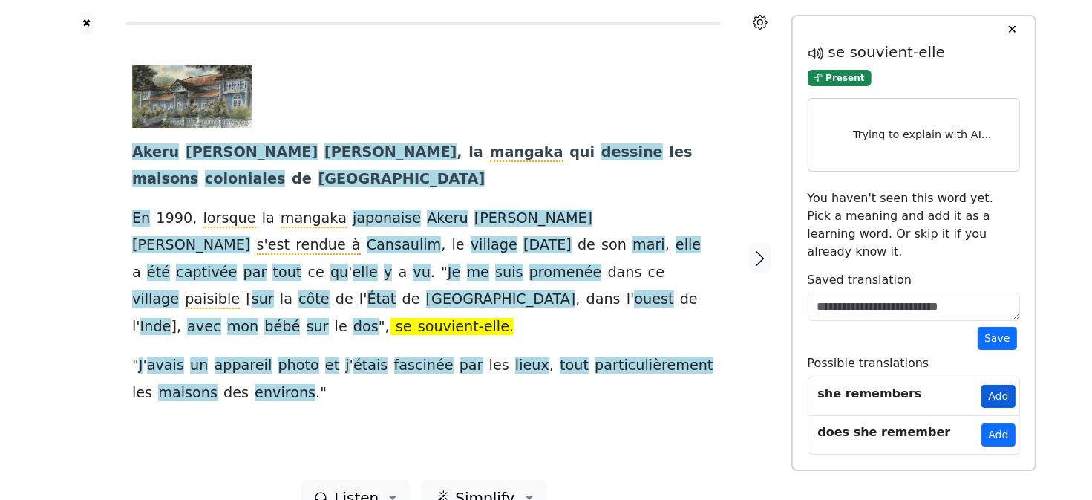
click at [996, 385] on button "Add" at bounding box center [998, 396] width 33 height 23
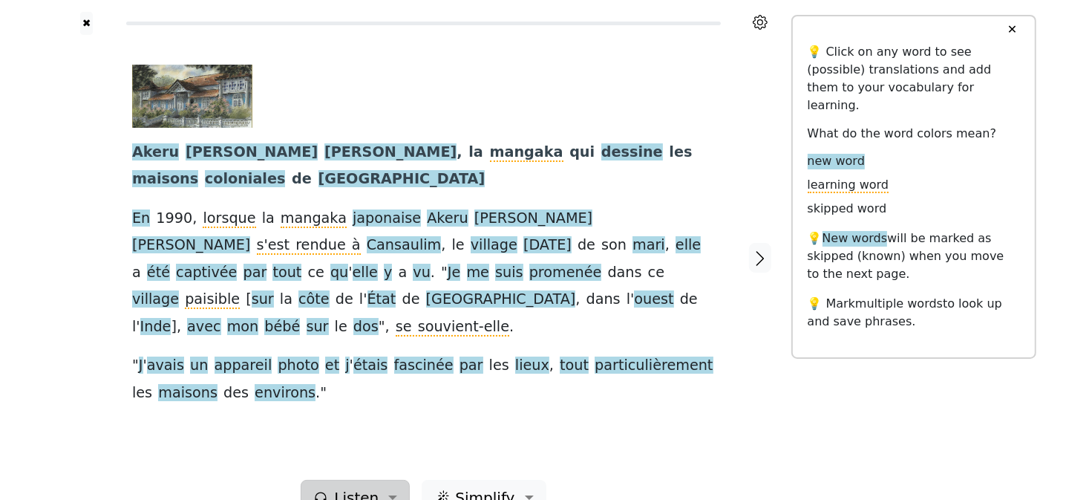
click at [348, 486] on span "Listen" at bounding box center [356, 497] width 45 height 22
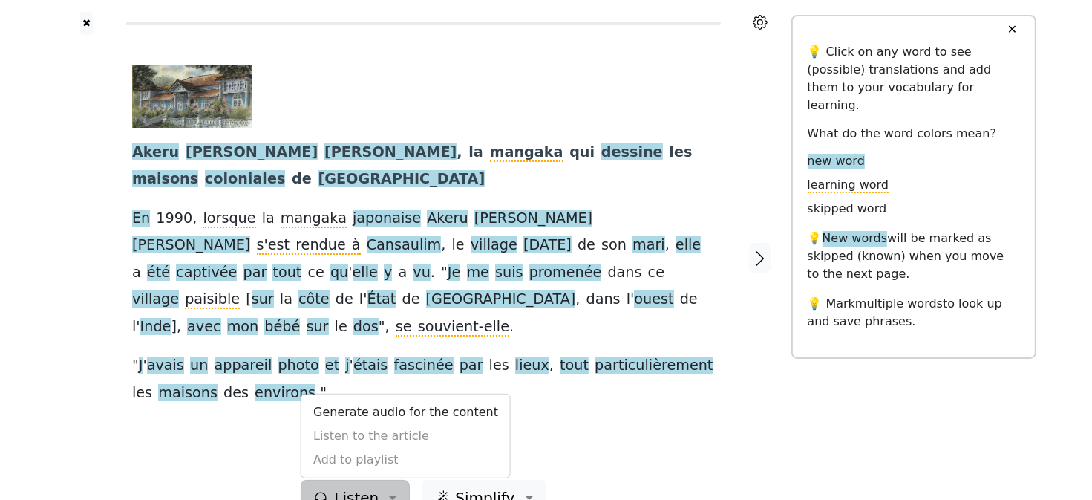
click at [382, 404] on div "Generate audio for the content Listen to the article Add to playlist" at bounding box center [406, 436] width 210 height 85
click at [368, 486] on span "Listen" at bounding box center [356, 497] width 45 height 22
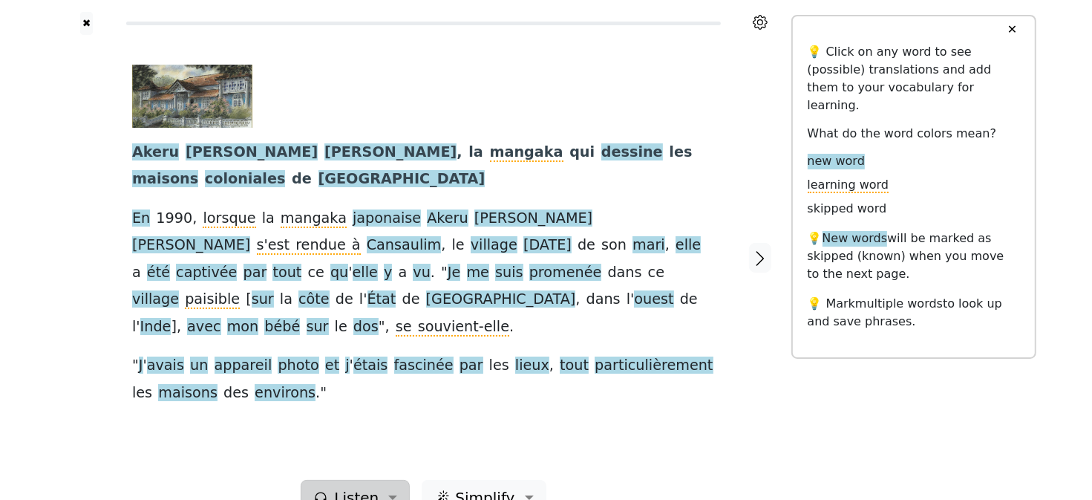
click at [391, 480] on button "Listen" at bounding box center [355, 498] width 109 height 36
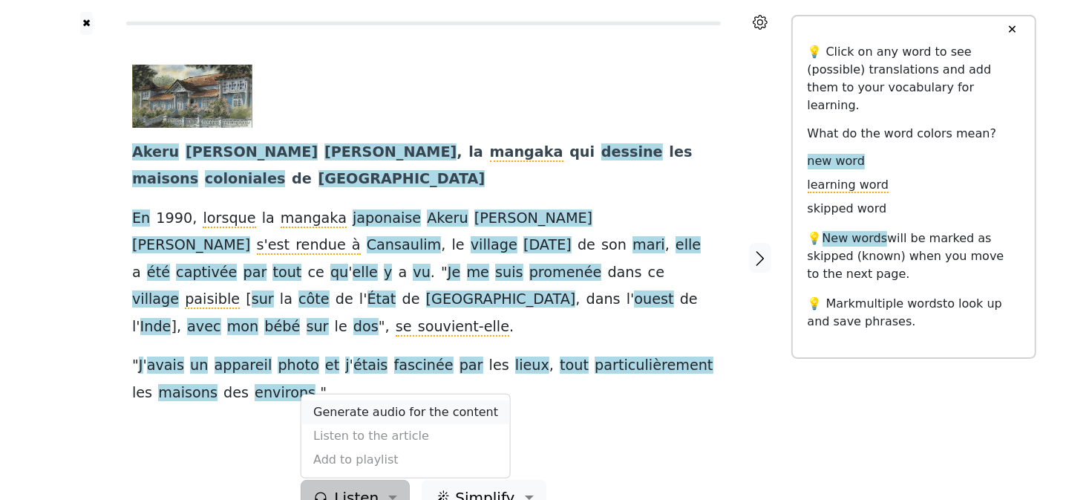
click at [405, 400] on link "Generate audio for the content" at bounding box center [406, 412] width 209 height 24
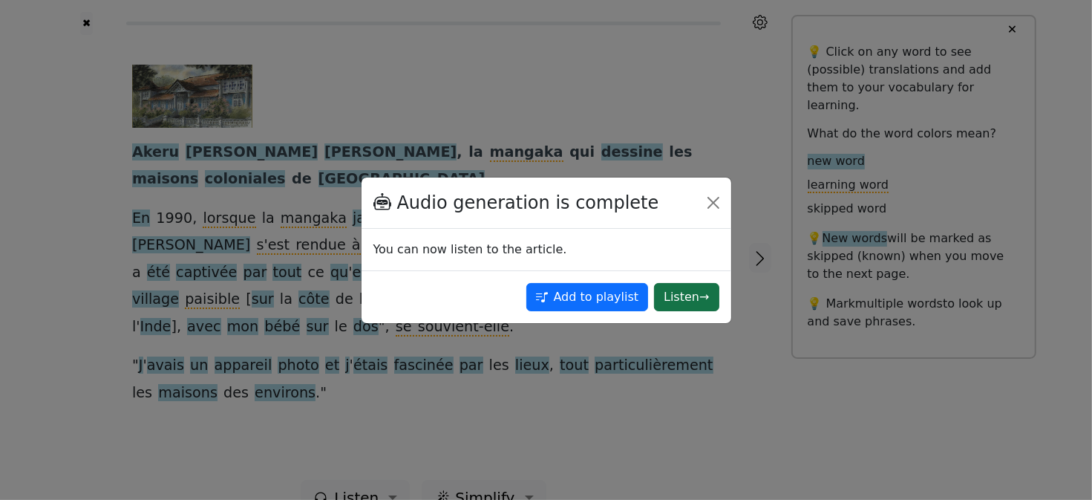
click at [690, 296] on button "Listen →" at bounding box center [686, 297] width 65 height 28
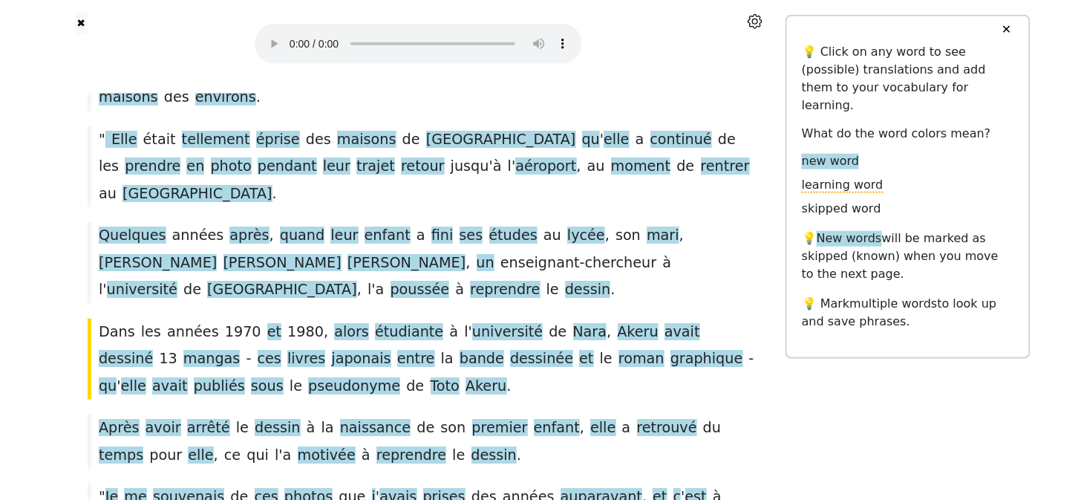
scroll to position [399, 0]
